Goal: Information Seeking & Learning: Learn about a topic

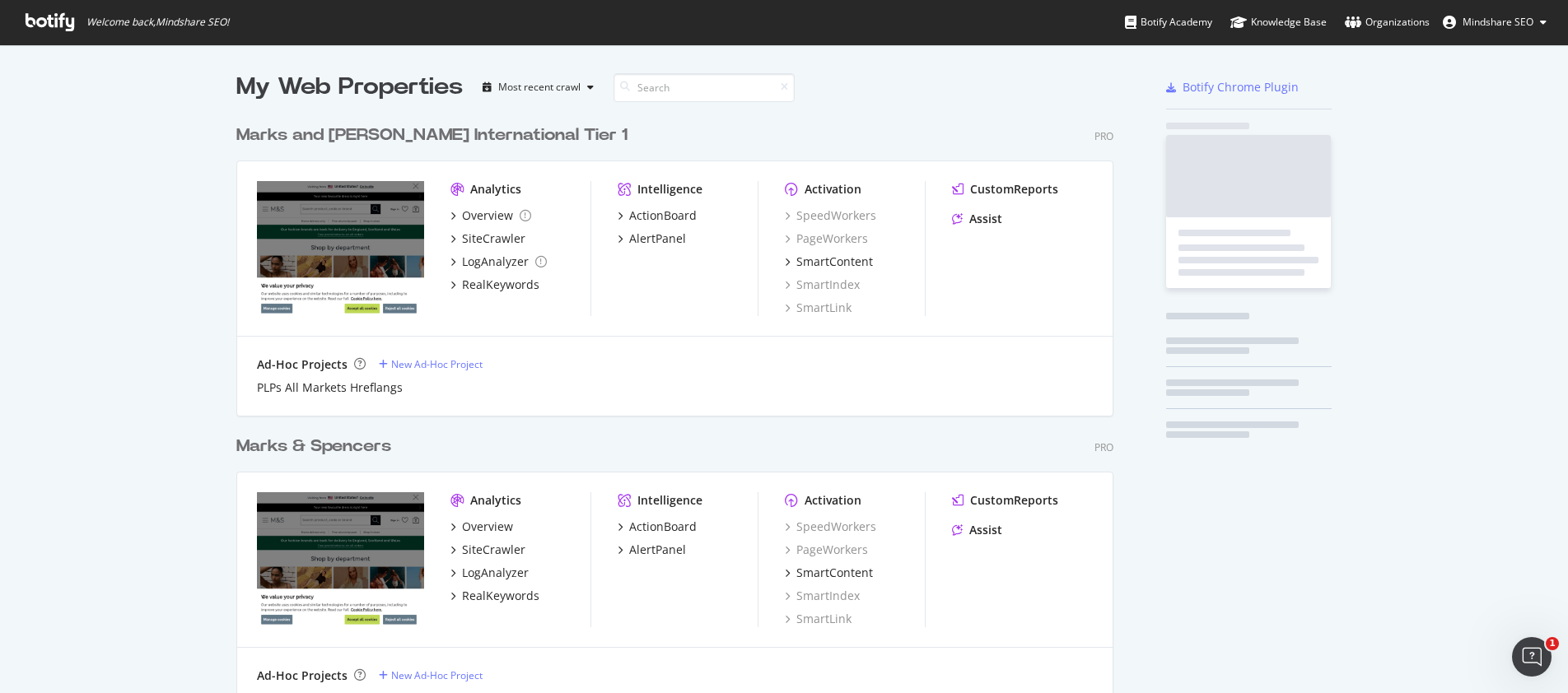
scroll to position [685, 878]
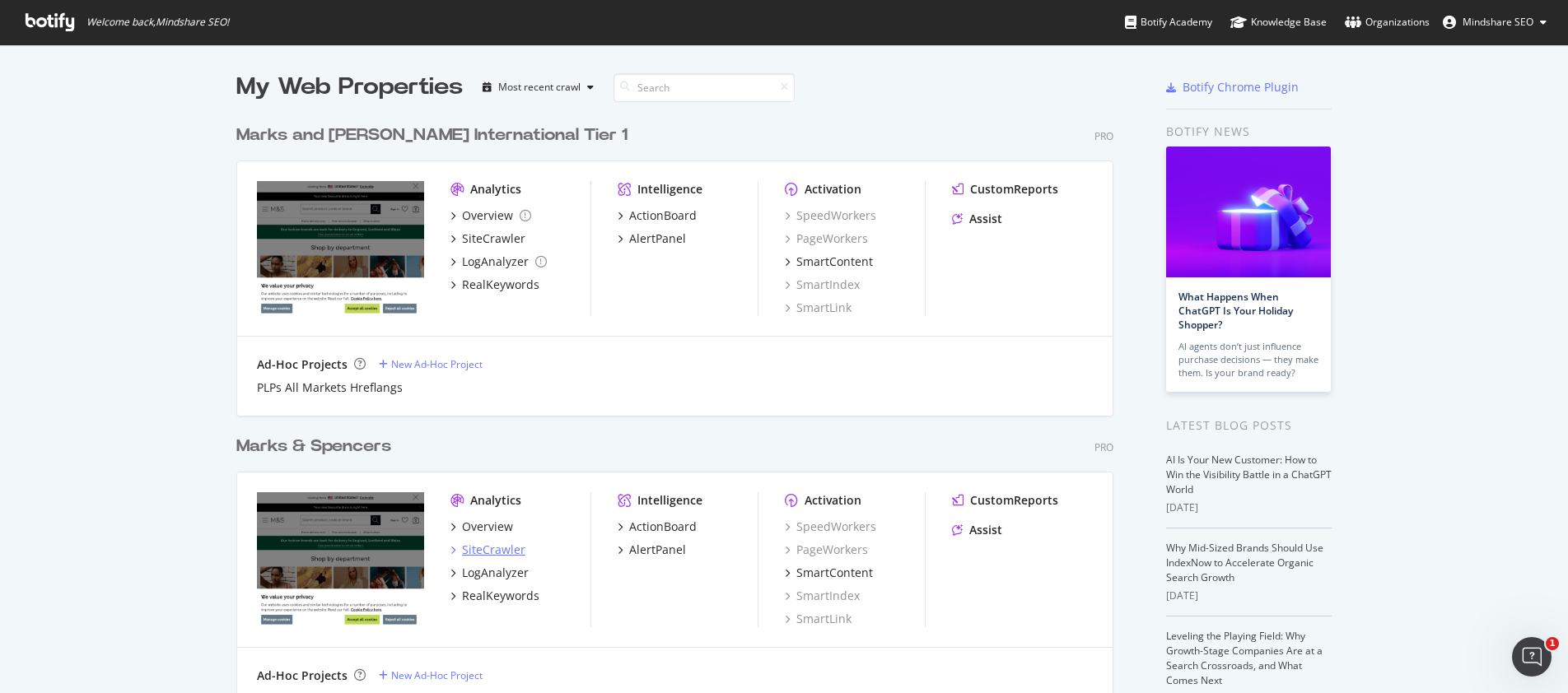
click at [498, 553] on div "SiteCrawler" at bounding box center [494, 549] width 64 height 16
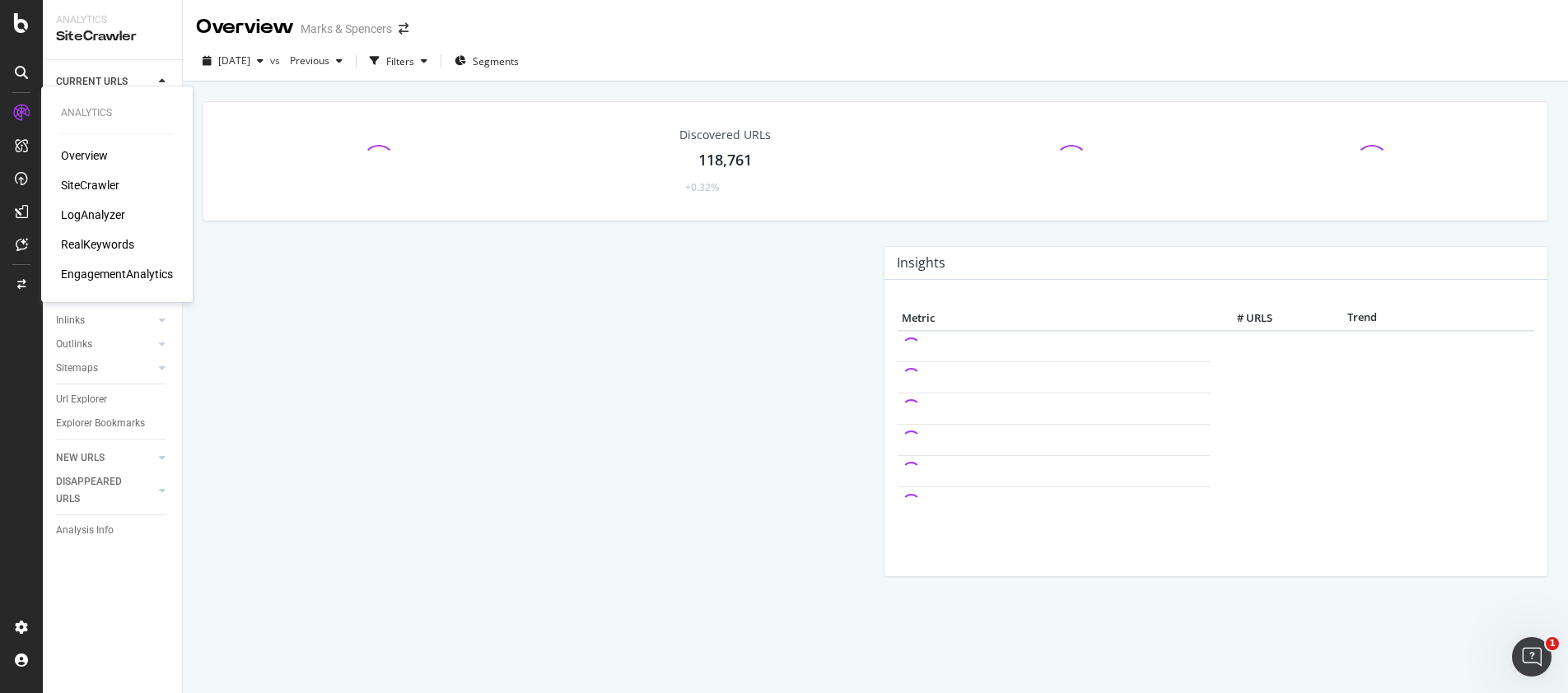
click at [107, 247] on div "RealKeywords" at bounding box center [97, 244] width 73 height 16
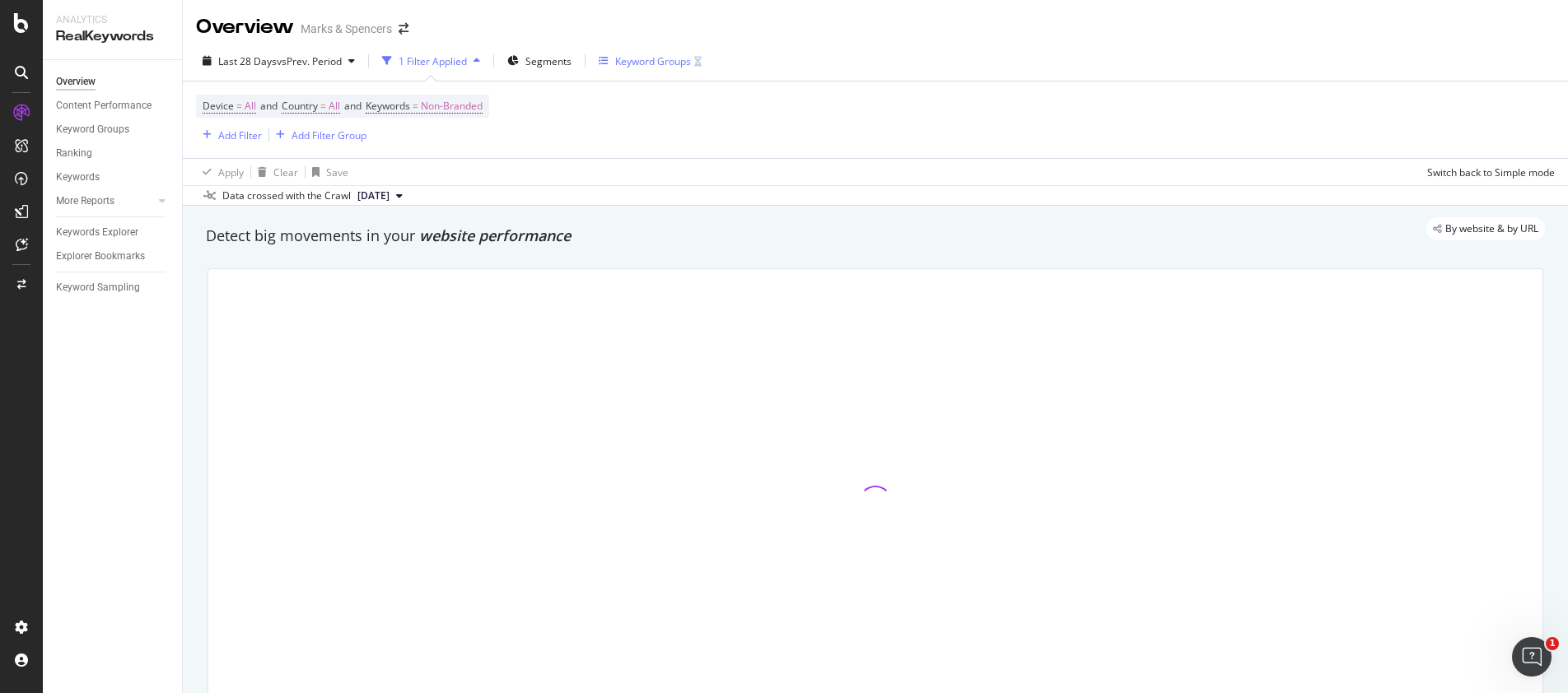
click at [671, 60] on div "Keyword Groups" at bounding box center [653, 61] width 76 height 14
